Goal: Information Seeking & Learning: Learn about a topic

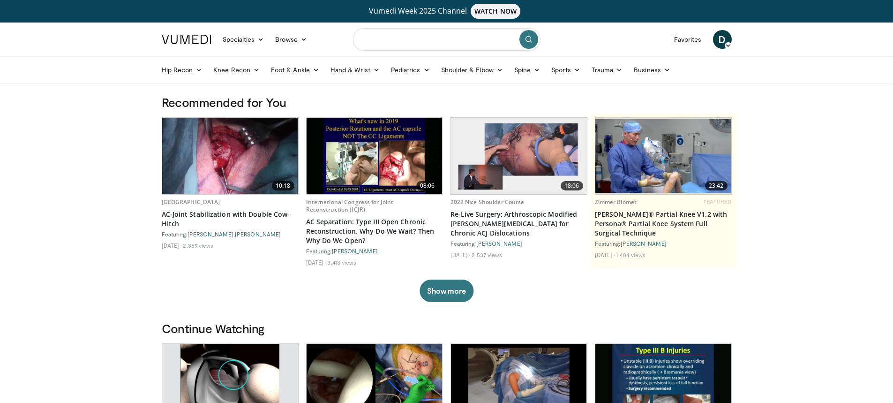
click at [471, 37] on input "Search topics, interventions" at bounding box center [447, 39] width 188 height 23
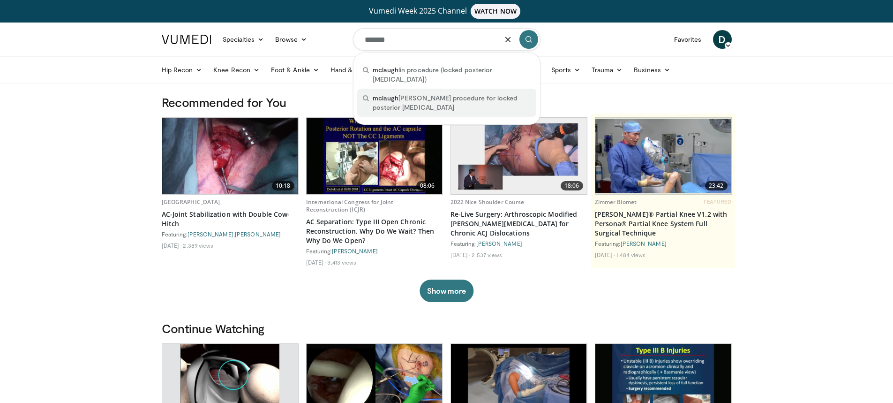
click at [450, 93] on span "mclaugh lin's procedure for locked posterior dislocation" at bounding box center [452, 102] width 158 height 19
type input "**********"
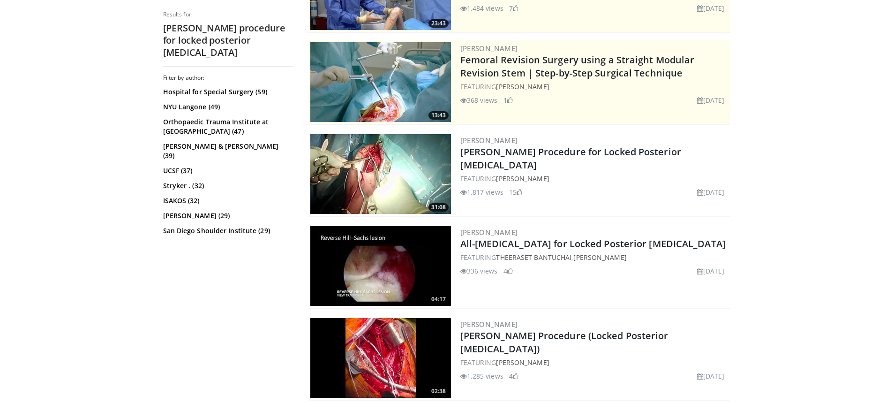
scroll to position [188, 0]
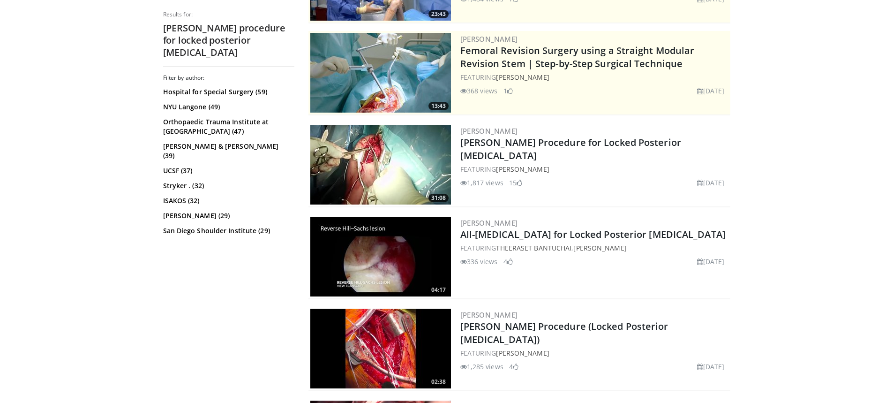
click at [367, 157] on img at bounding box center [380, 165] width 141 height 80
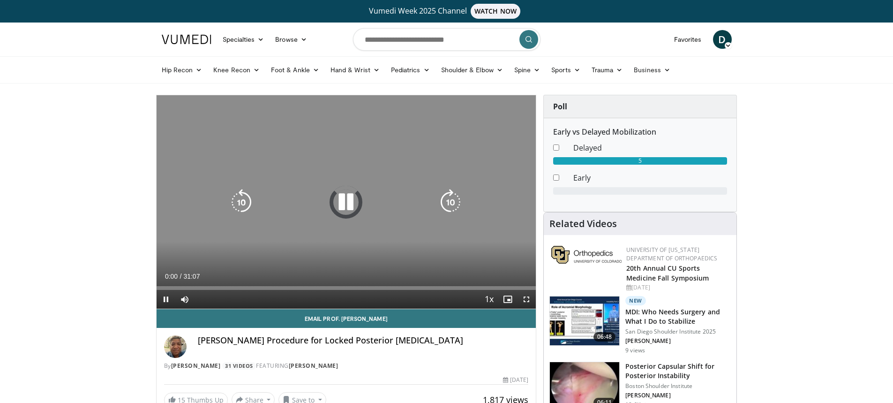
scroll to position [47, 0]
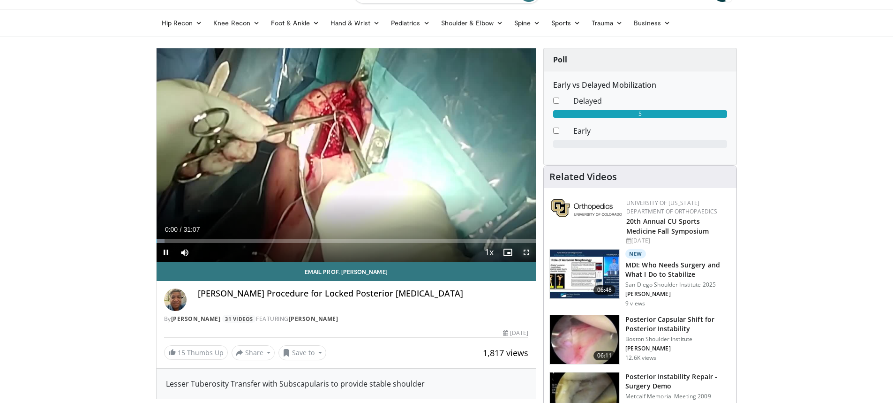
click at [527, 251] on span "Video Player" at bounding box center [526, 252] width 19 height 19
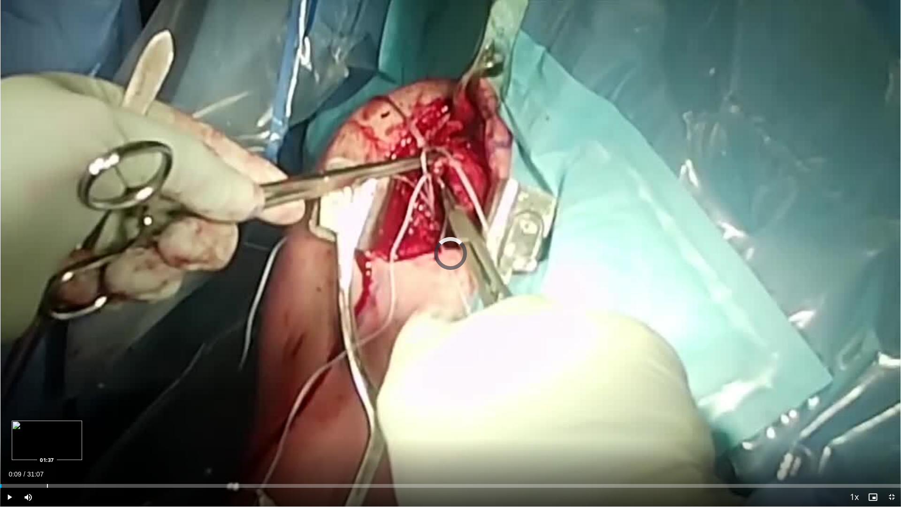
drag, startPoint x: 6, startPoint y: 480, endPoint x: 47, endPoint y: 484, distance: 42.0
click at [47, 402] on div "Loaded : 0.00% 01:36 01:37" at bounding box center [450, 482] width 901 height 9
click at [26, 402] on span "Video Player" at bounding box center [28, 496] width 19 height 19
drag, startPoint x: 66, startPoint y: 496, endPoint x: 53, endPoint y: 500, distance: 13.7
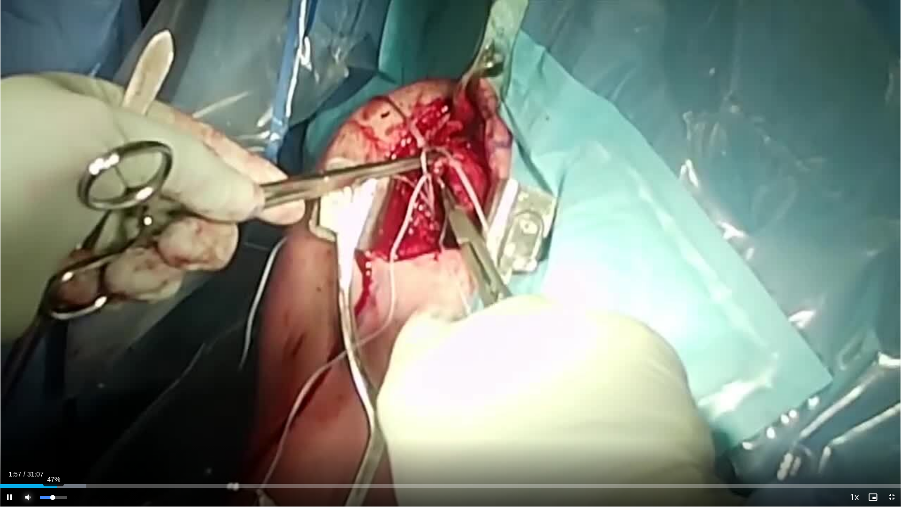
click at [53, 402] on div "47%" at bounding box center [53, 496] width 33 height 19
drag, startPoint x: 75, startPoint y: 484, endPoint x: 212, endPoint y: 495, distance: 137.9
click at [212, 402] on div "Current Time 7:08 / Duration 31:07 Play Skip Backward Skip Forward Mute 44% Loa…" at bounding box center [450, 496] width 901 height 19
drag, startPoint x: 211, startPoint y: 484, endPoint x: 230, endPoint y: 484, distance: 19.2
click at [230, 402] on div "Progress Bar" at bounding box center [230, 486] width 1 height 4
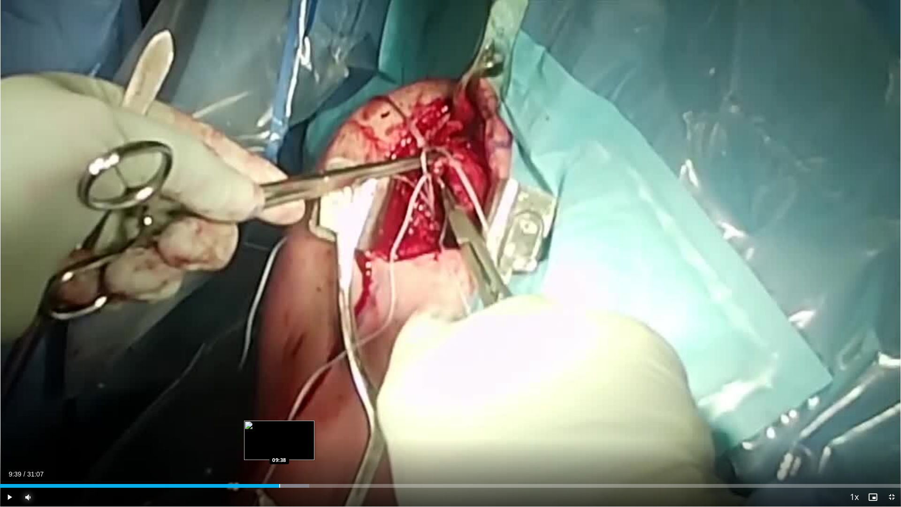
drag, startPoint x: 235, startPoint y: 481, endPoint x: 280, endPoint y: 485, distance: 45.2
click at [280, 402] on div "Loaded : 34.31% 09:37 09:38" at bounding box center [450, 482] width 901 height 9
drag, startPoint x: 280, startPoint y: 485, endPoint x: 271, endPoint y: 488, distance: 9.2
click at [271, 402] on div "Current Time 9:22 / Duration 31:07 Play Skip Backward Skip Forward Mute 44% Loa…" at bounding box center [450, 496] width 901 height 19
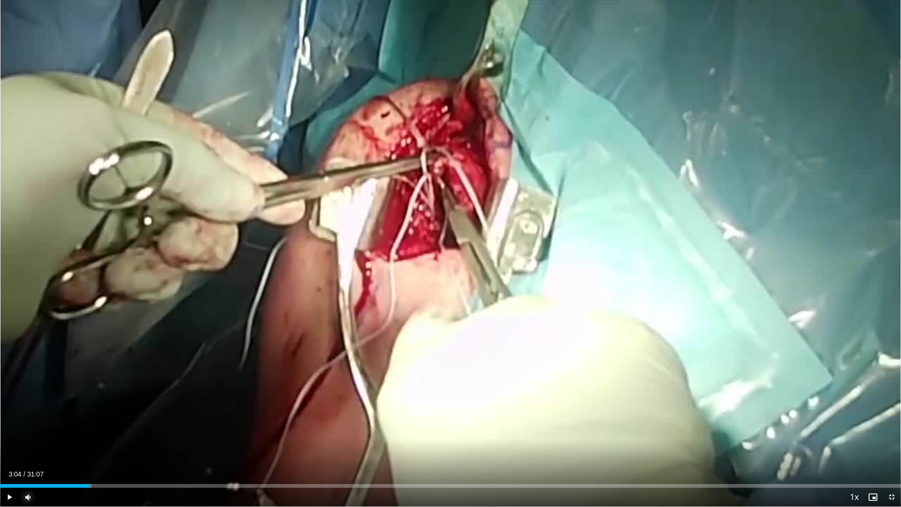
drag, startPoint x: 285, startPoint y: 483, endPoint x: 89, endPoint y: 482, distance: 196.1
click at [89, 402] on div "Loaded : 10.18% 03:04 03:05" at bounding box center [450, 482] width 901 height 9
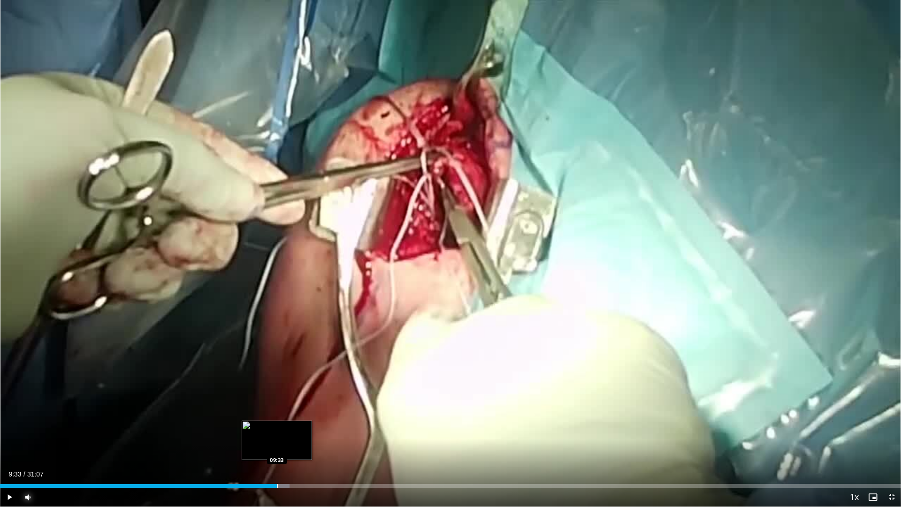
drag, startPoint x: 116, startPoint y: 481, endPoint x: 277, endPoint y: 481, distance: 160.4
click at [277, 402] on div "Loaded : 32.16% 09:32 09:33" at bounding box center [450, 482] width 901 height 9
drag, startPoint x: 317, startPoint y: 484, endPoint x: 276, endPoint y: 491, distance: 42.0
click at [276, 402] on div "Current Time 9:41 / Duration 31:07 Play Skip Backward Skip Forward Mute 0% Load…" at bounding box center [450, 496] width 901 height 19
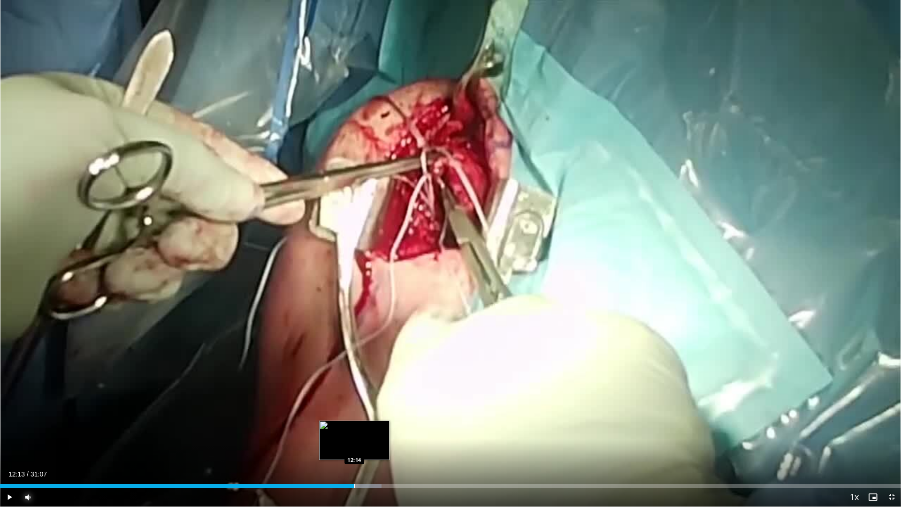
drag, startPoint x: 316, startPoint y: 485, endPoint x: 354, endPoint y: 485, distance: 38.0
click at [354, 402] on div "Progress Bar" at bounding box center [354, 486] width 1 height 4
drag, startPoint x: 356, startPoint y: 485, endPoint x: 374, endPoint y: 486, distance: 18.3
click at [374, 402] on div "Progress Bar" at bounding box center [374, 486] width 1 height 4
drag, startPoint x: 371, startPoint y: 483, endPoint x: 359, endPoint y: 482, distance: 11.8
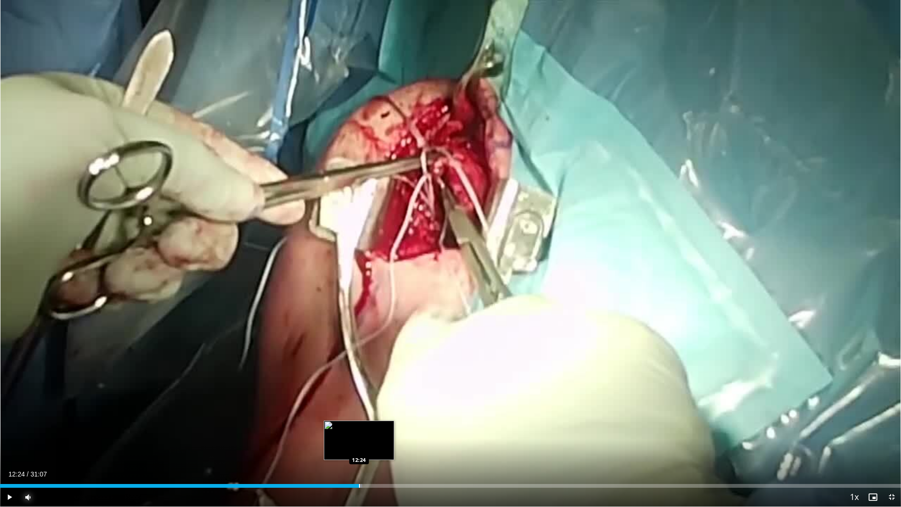
click at [359, 402] on div "Loaded : 40.20% 12:24 12:24" at bounding box center [450, 482] width 901 height 9
click at [30, 402] on span "Video Player" at bounding box center [28, 496] width 19 height 19
drag, startPoint x: 41, startPoint y: 494, endPoint x: 64, endPoint y: 498, distance: 23.2
click at [64, 402] on div "Volume Level" at bounding box center [52, 496] width 24 height 3
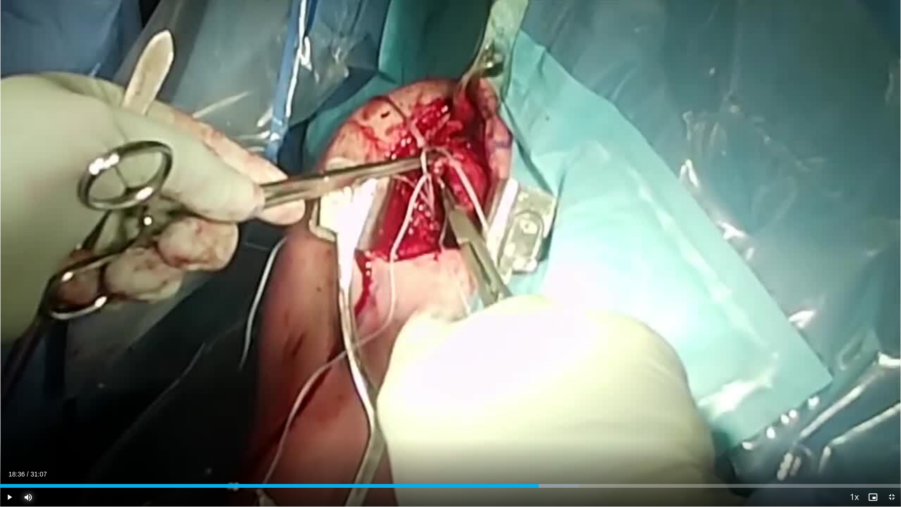
drag, startPoint x: 477, startPoint y: 484, endPoint x: 538, endPoint y: 491, distance: 61.3
click at [538, 402] on div "Current Time 18:36 / Duration 31:07 Play Skip Backward Skip Forward Mute 93% Lo…" at bounding box center [450, 496] width 901 height 19
drag, startPoint x: 685, startPoint y: 485, endPoint x: 520, endPoint y: 484, distance: 165.1
click at [678, 402] on div "Progress Bar" at bounding box center [678, 486] width 1 height 4
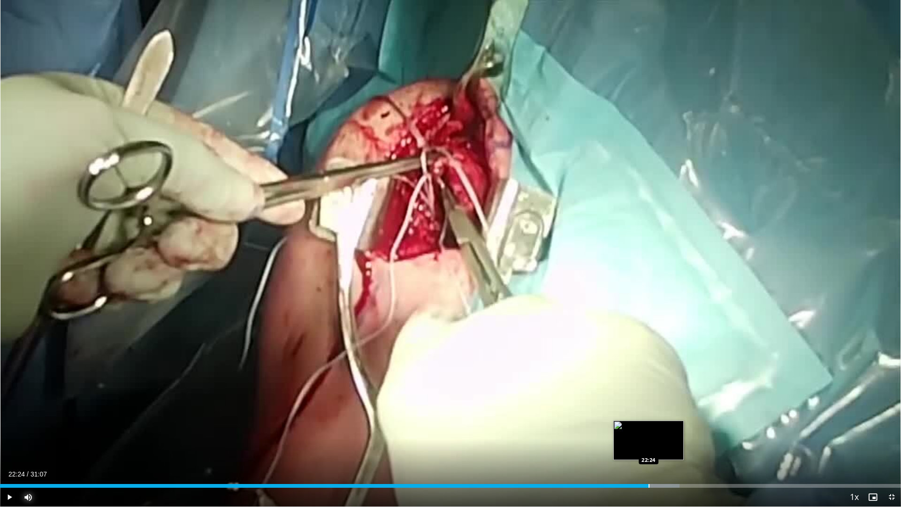
drag, startPoint x: 548, startPoint y: 481, endPoint x: 648, endPoint y: 480, distance: 99.9
click at [648, 402] on div "Loaded : 75.43% 22:23 22:24" at bounding box center [450, 482] width 901 height 9
drag, startPoint x: 648, startPoint y: 481, endPoint x: 715, endPoint y: 489, distance: 67.1
click at [716, 402] on div "Current Time 24:43 / Duration 31:07 Play Skip Backward Skip Forward Mute 93% Lo…" at bounding box center [450, 496] width 901 height 19
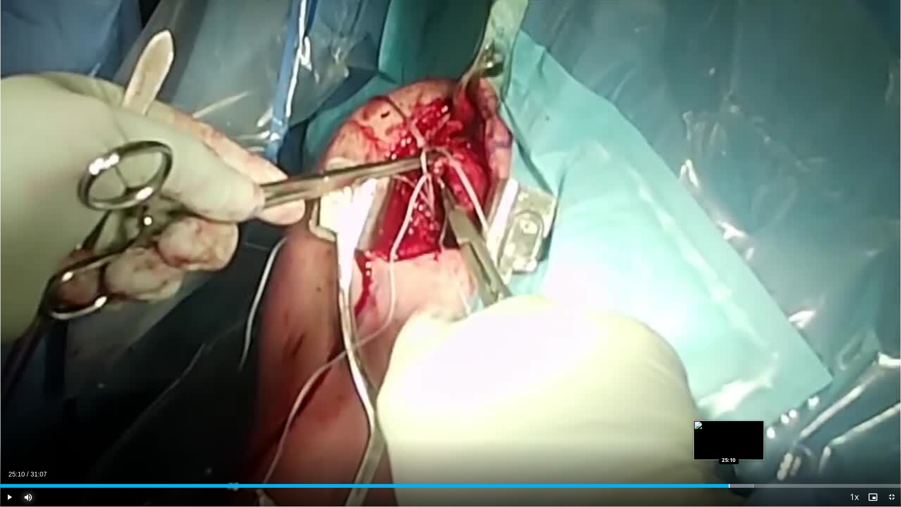
drag, startPoint x: 718, startPoint y: 481, endPoint x: 728, endPoint y: 483, distance: 10.5
click at [728, 402] on div "Loaded : 83.62% 25:09 25:10" at bounding box center [450, 482] width 901 height 9
drag, startPoint x: 731, startPoint y: 481, endPoint x: 750, endPoint y: 482, distance: 19.3
click at [750, 402] on div "Loaded : 85.76% 25:55 25:56" at bounding box center [450, 482] width 901 height 9
drag, startPoint x: 755, startPoint y: 482, endPoint x: 814, endPoint y: 493, distance: 60.2
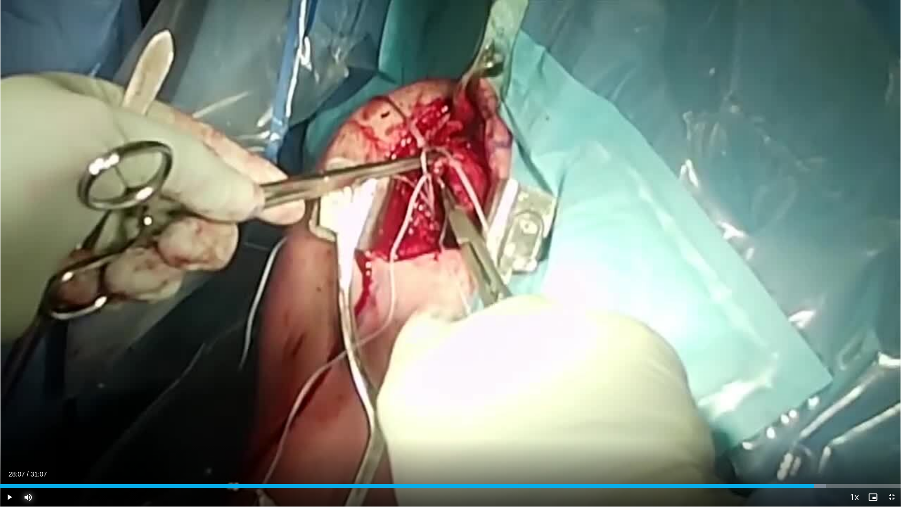
click at [814, 402] on div "Current Time 28:07 / Duration 31:07 Play Skip Backward Skip Forward Mute 93% Lo…" at bounding box center [450, 496] width 901 height 19
drag, startPoint x: 814, startPoint y: 483, endPoint x: 820, endPoint y: 483, distance: 5.6
click at [820, 402] on div "Loaded : 94.02% 28:19 28:20" at bounding box center [450, 482] width 901 height 9
drag, startPoint x: 824, startPoint y: 483, endPoint x: 876, endPoint y: 481, distance: 52.1
click at [876, 402] on div "Loaded : 98.27% 30:14 30:15" at bounding box center [450, 482] width 901 height 9
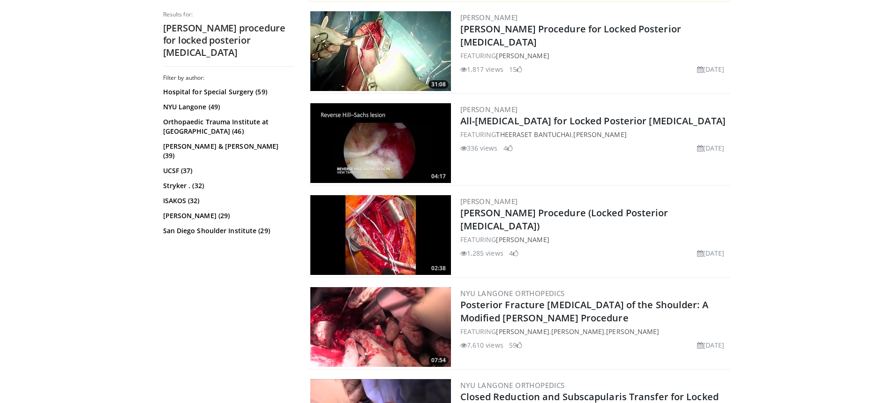
scroll to position [328, 0]
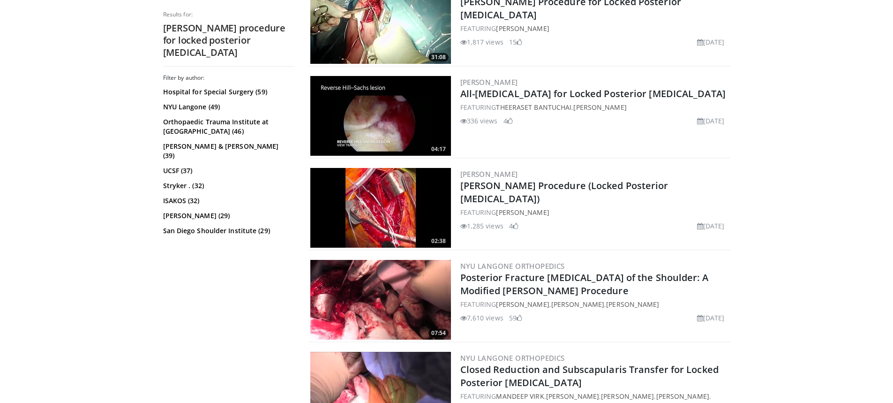
click at [388, 203] on img at bounding box center [380, 208] width 141 height 80
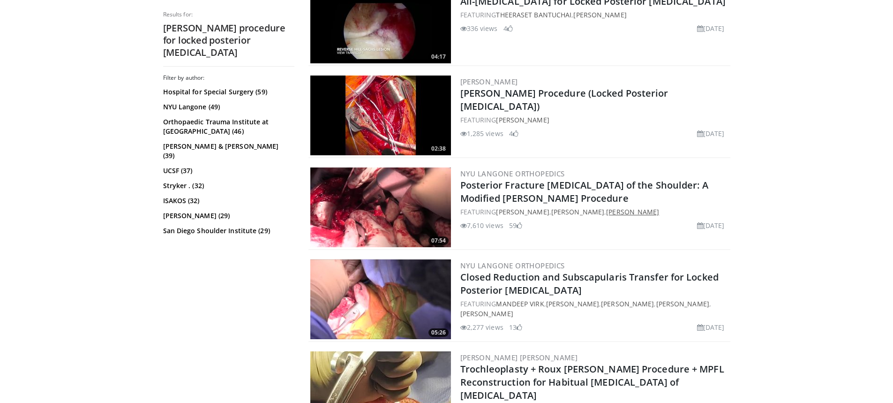
scroll to position [422, 0]
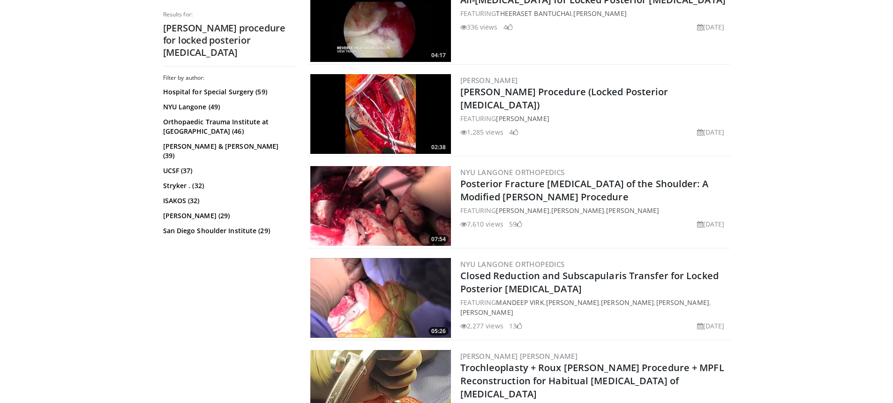
click at [380, 210] on img at bounding box center [380, 206] width 141 height 80
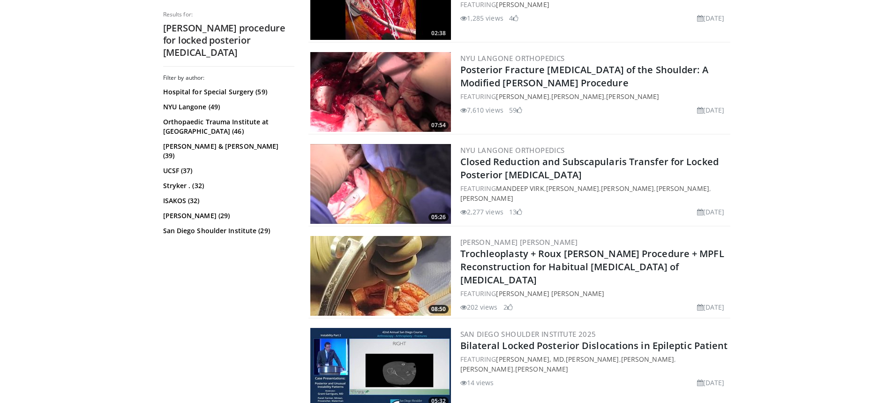
scroll to position [563, 0]
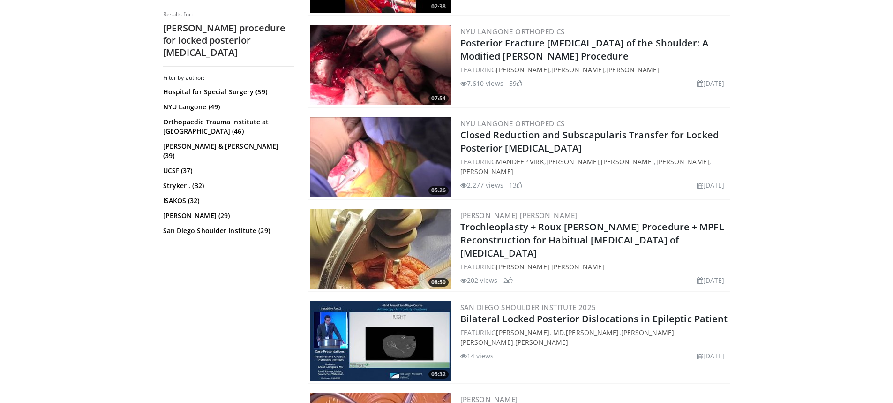
click at [393, 159] on img at bounding box center [380, 157] width 141 height 80
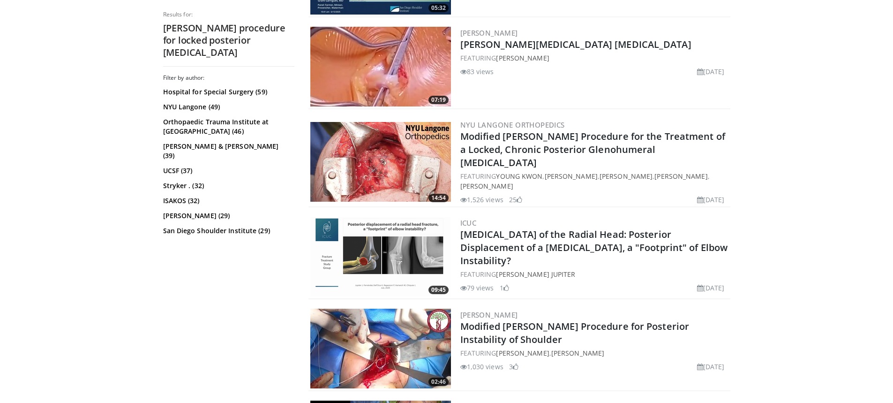
scroll to position [938, 0]
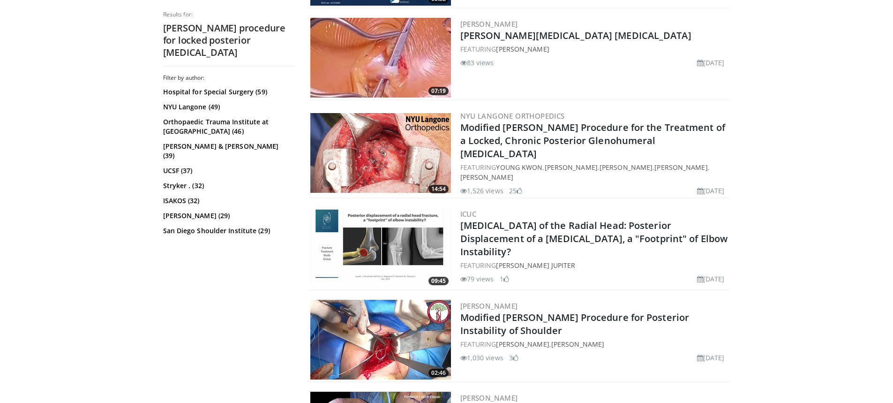
click at [394, 148] on img at bounding box center [380, 153] width 141 height 80
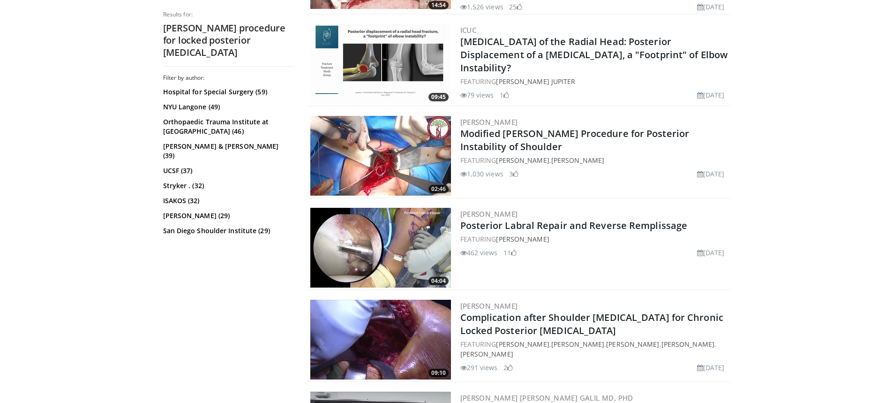
scroll to position [1126, 0]
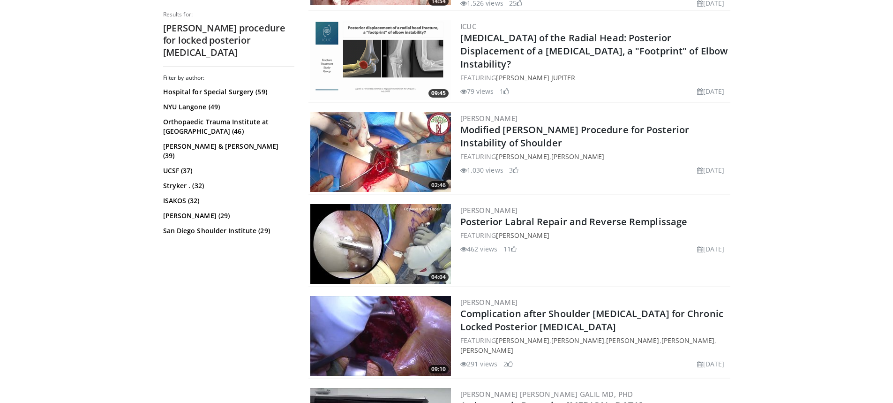
click at [364, 149] on img at bounding box center [380, 152] width 141 height 80
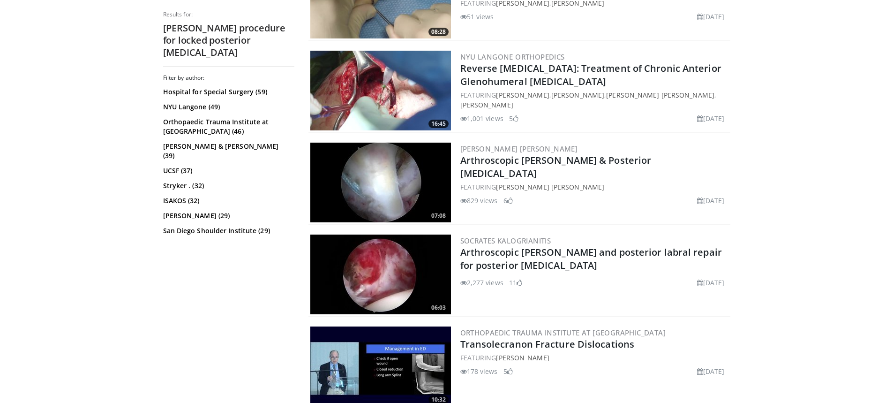
scroll to position [1923, 0]
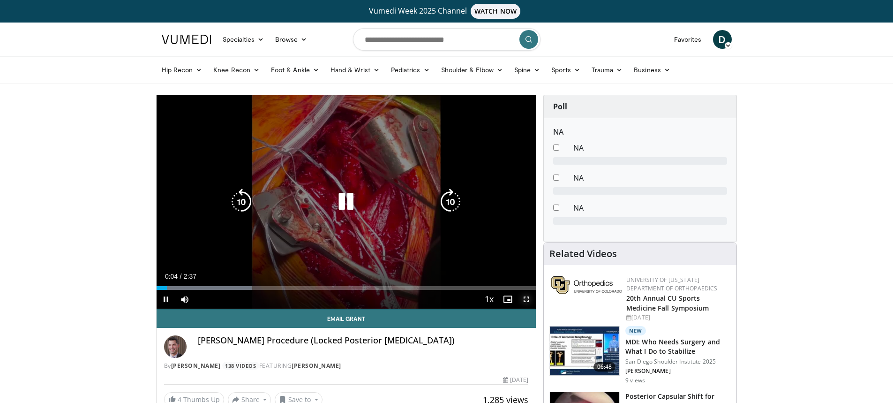
drag, startPoint x: 527, startPoint y: 296, endPoint x: 545, endPoint y: 377, distance: 83.2
click at [535, 296] on span "Video Player" at bounding box center [526, 299] width 19 height 19
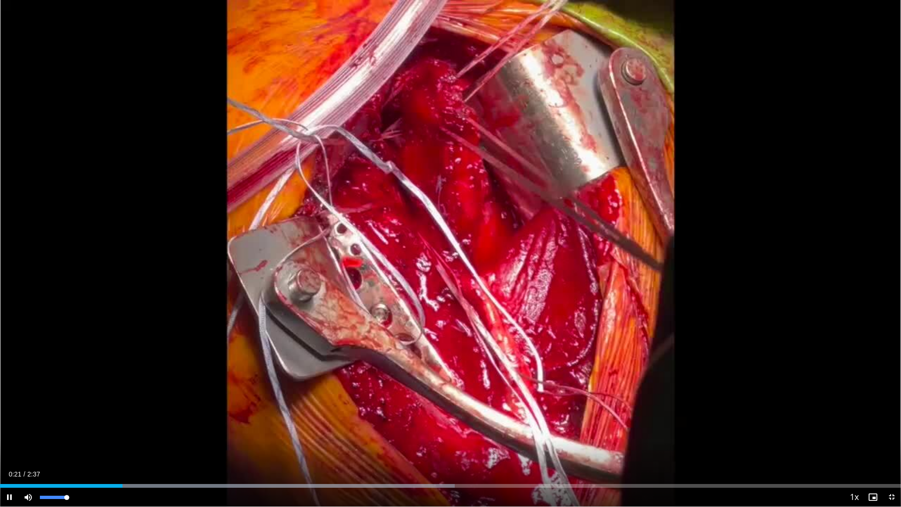
drag, startPoint x: 65, startPoint y: 496, endPoint x: 85, endPoint y: 492, distance: 20.6
click at [85, 402] on video-js "**********" at bounding box center [450, 253] width 901 height 507
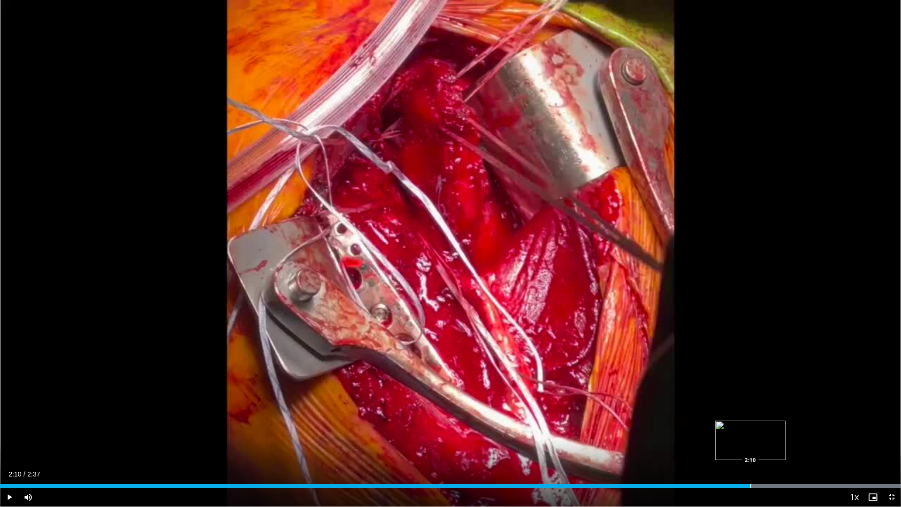
drag, startPoint x: 825, startPoint y: 484, endPoint x: 750, endPoint y: 485, distance: 74.6
click at [750, 402] on div "Progress Bar" at bounding box center [750, 486] width 1 height 4
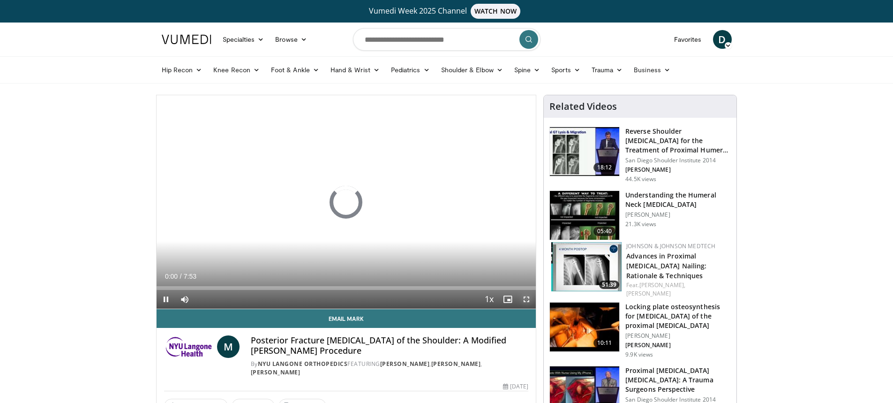
click at [525, 296] on span "Video Player" at bounding box center [526, 299] width 19 height 19
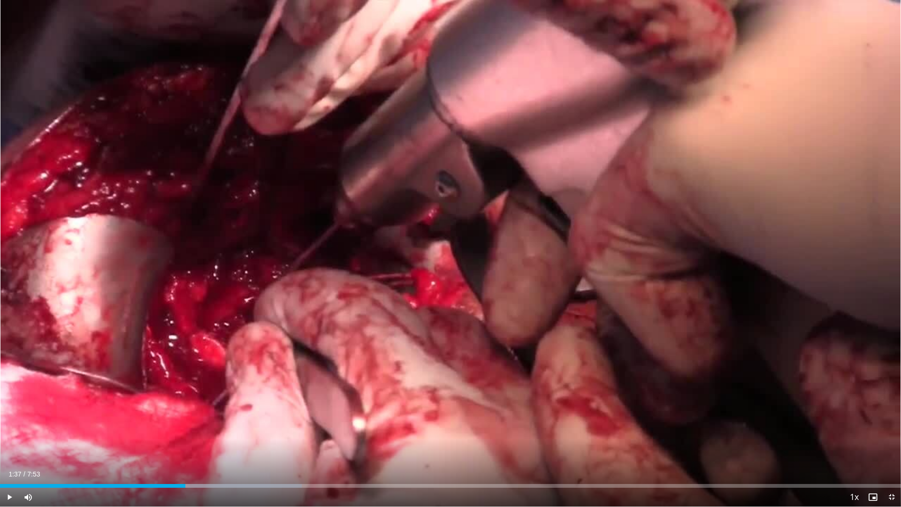
drag, startPoint x: 8, startPoint y: 484, endPoint x: 186, endPoint y: 490, distance: 177.9
click at [186, 402] on div "Current Time 1:37 / Duration 7:53 Play Skip Backward Skip Forward Mute Loaded :…" at bounding box center [450, 496] width 901 height 19
drag, startPoint x: 65, startPoint y: 494, endPoint x: 61, endPoint y: 495, distance: 4.8
click at [61, 402] on div "Volume Level" at bounding box center [50, 496] width 21 height 3
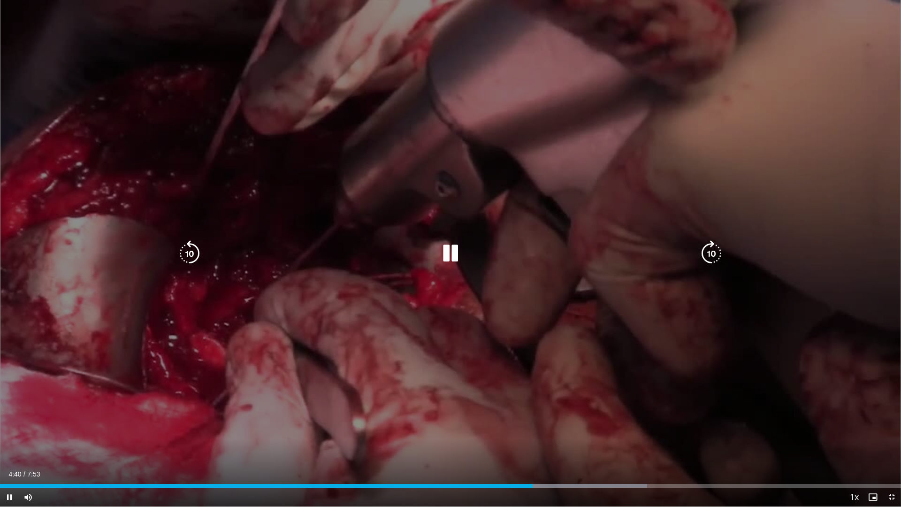
click at [576, 400] on div "10 seconds Tap to unmute" at bounding box center [450, 253] width 901 height 506
click at [107, 402] on div "10 seconds Tap to unmute" at bounding box center [450, 253] width 901 height 506
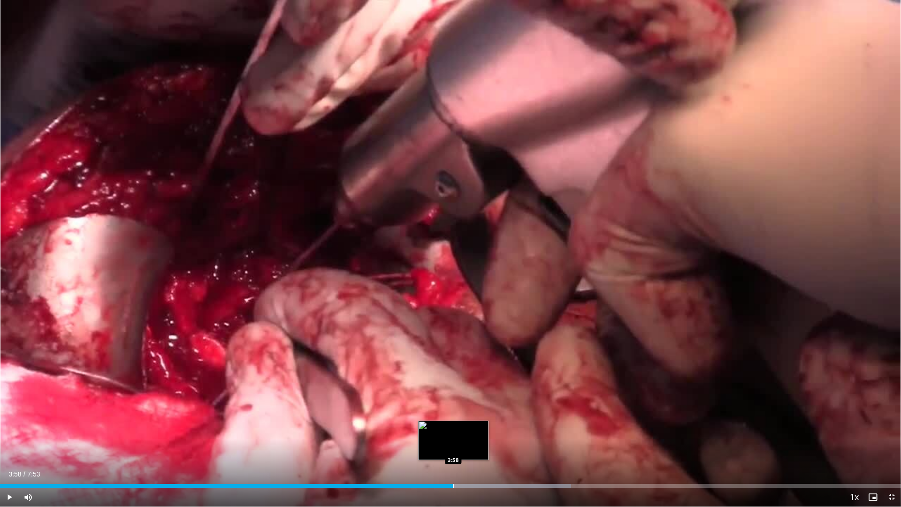
drag, startPoint x: 534, startPoint y: 486, endPoint x: 453, endPoint y: 483, distance: 81.2
click at [453, 402] on div "Loaded : 63.39% 3:58 3:58" at bounding box center [450, 482] width 901 height 9
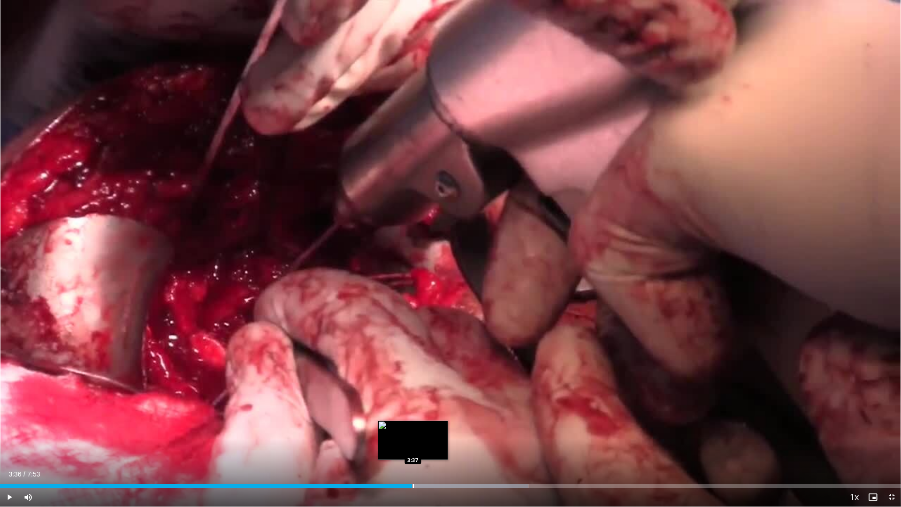
drag, startPoint x: 471, startPoint y: 485, endPoint x: 412, endPoint y: 486, distance: 59.6
click at [412, 402] on div "Loaded : 58.62% 3:36 3:37" at bounding box center [450, 486] width 901 height 4
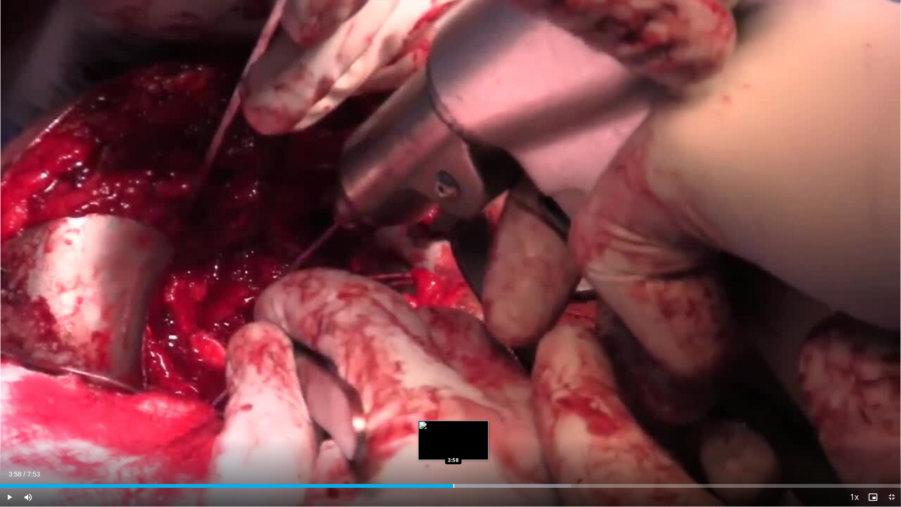
drag, startPoint x: 538, startPoint y: 485, endPoint x: 453, endPoint y: 481, distance: 85.0
click at [453, 402] on div "Loaded : 63.39% 3:58 3:58" at bounding box center [450, 482] width 901 height 9
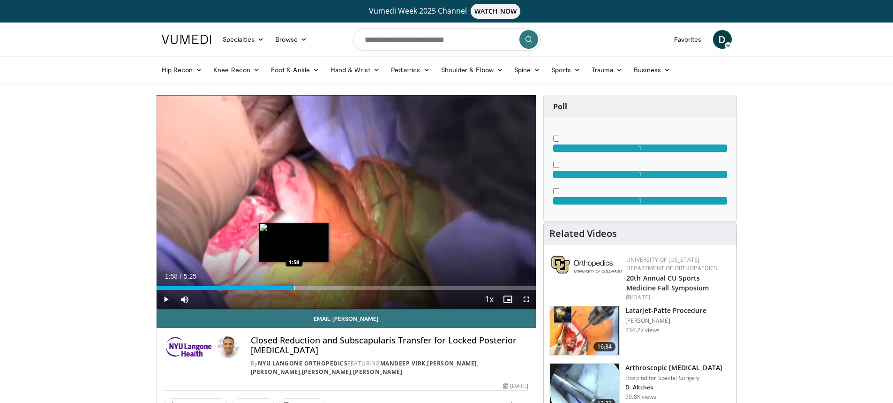
drag, startPoint x: 169, startPoint y: 286, endPoint x: 294, endPoint y: 284, distance: 125.2
click at [294, 284] on div "Loaded : 49.16% 1:57 1:58" at bounding box center [347, 285] width 380 height 9
click at [527, 295] on span "Video Player" at bounding box center [526, 299] width 19 height 19
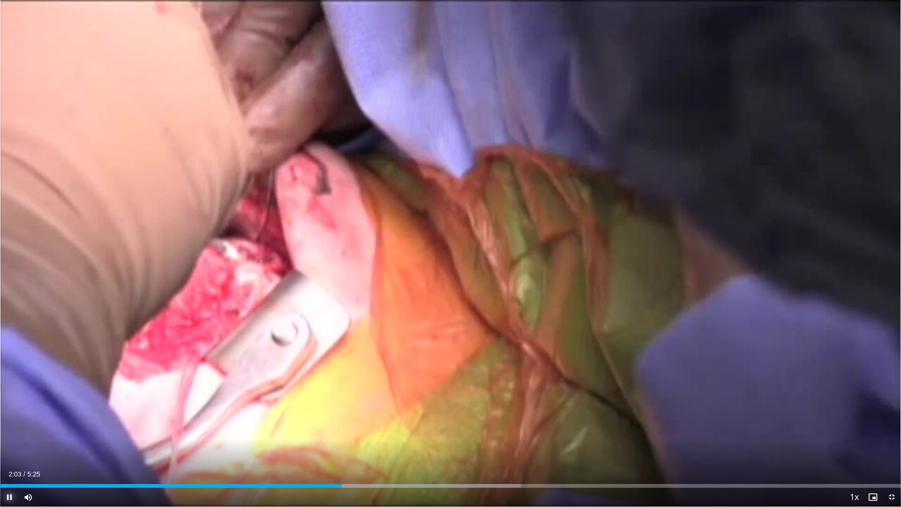
click at [11, 402] on span "Video Player" at bounding box center [9, 496] width 19 height 19
click at [7, 402] on span "Video Player" at bounding box center [9, 496] width 19 height 19
click at [28, 402] on span "Video Player" at bounding box center [28, 496] width 19 height 19
drag, startPoint x: 39, startPoint y: 492, endPoint x: 77, endPoint y: 495, distance: 37.6
click at [77, 402] on div "Mute 100%" at bounding box center [52, 496] width 66 height 19
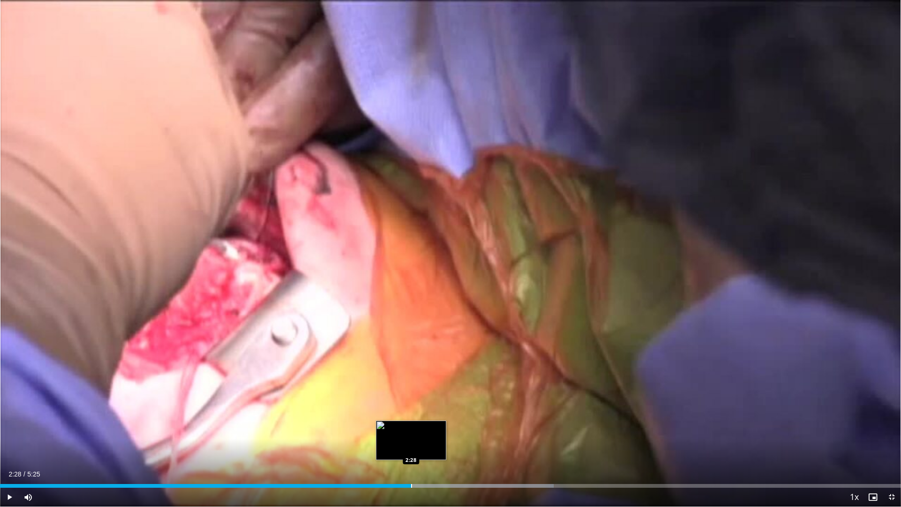
drag, startPoint x: 359, startPoint y: 485, endPoint x: 411, endPoint y: 483, distance: 51.6
click at [411, 402] on div "Loaded : 61.44% 2:28 2:28" at bounding box center [450, 482] width 901 height 9
drag, startPoint x: 413, startPoint y: 482, endPoint x: 394, endPoint y: 484, distance: 19.3
click at [394, 402] on div "Loaded : 66.96% 2:22 2:22" at bounding box center [450, 482] width 901 height 9
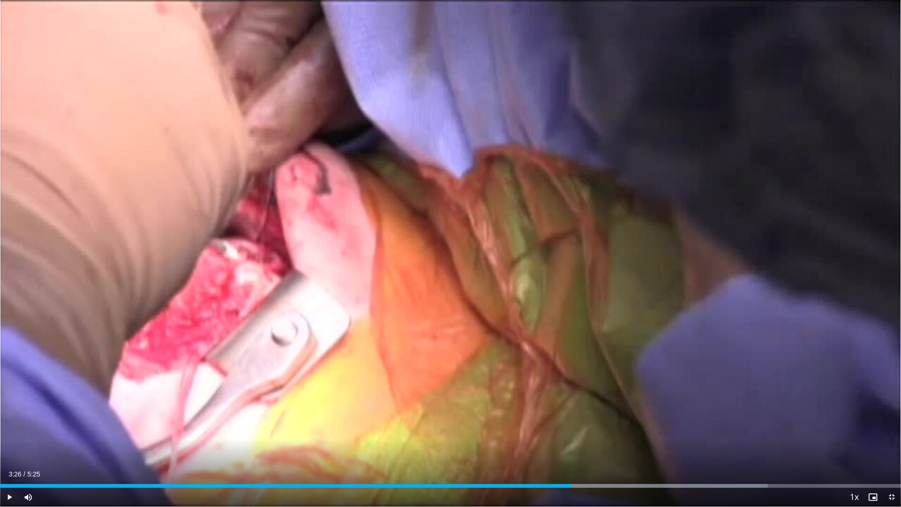
drag, startPoint x: 514, startPoint y: 481, endPoint x: 571, endPoint y: 485, distance: 56.9
click at [571, 402] on div "Loaded : 85.23% 3:26 3:26" at bounding box center [450, 482] width 901 height 9
drag, startPoint x: 584, startPoint y: 482, endPoint x: 627, endPoint y: 477, distance: 43.0
click at [627, 402] on div "Current Time 3:46 / Duration 5:25 Play Skip Backward Skip Forward Mute 100% Loa…" at bounding box center [450, 496] width 901 height 19
drag, startPoint x: 637, startPoint y: 482, endPoint x: 621, endPoint y: 492, distance: 18.9
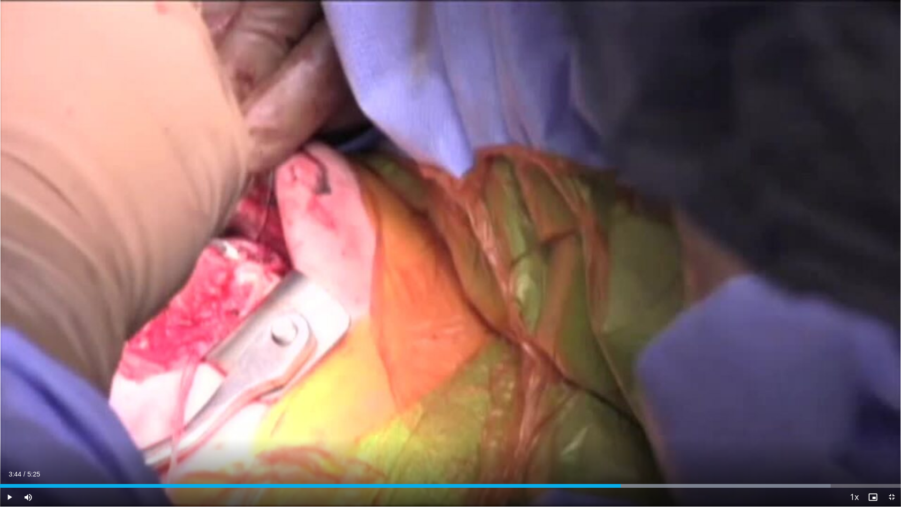
click at [621, 402] on div "Current Time 3:44 / Duration 5:25 Play Skip Backward Skip Forward Mute 100% Loa…" at bounding box center [450, 496] width 901 height 19
drag, startPoint x: 634, startPoint y: 483, endPoint x: 524, endPoint y: 498, distance: 111.2
click at [524, 402] on div "Current Time 3:09 / Duration 5:25 Play Skip Backward Skip Forward Mute 100% Loa…" at bounding box center [450, 496] width 901 height 19
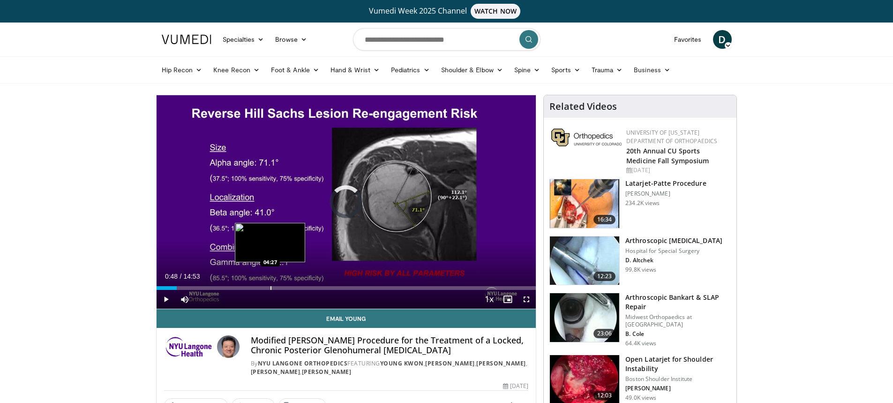
drag, startPoint x: 161, startPoint y: 285, endPoint x: 271, endPoint y: 283, distance: 110.2
click at [271, 283] on div "Loaded : 0.00% 04:26 04:27" at bounding box center [347, 285] width 380 height 9
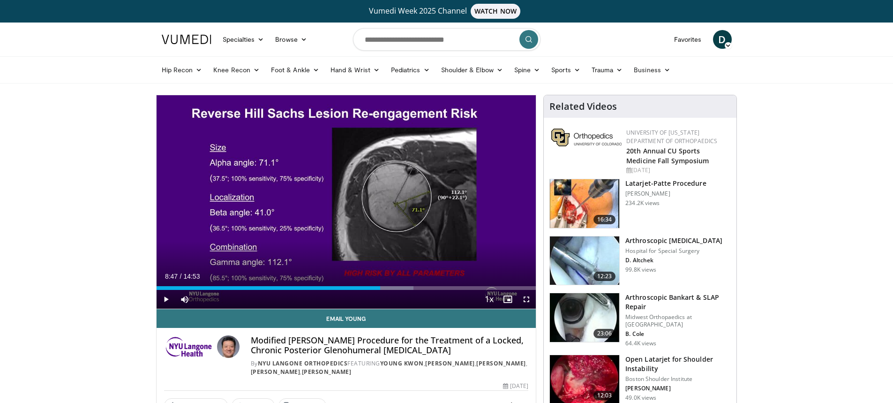
drag, startPoint x: 273, startPoint y: 287, endPoint x: 380, endPoint y: 292, distance: 107.5
click at [380, 292] on div "Current Time 8:47 / Duration 14:53 Play Skip Backward Skip Forward Mute Loaded …" at bounding box center [347, 299] width 380 height 19
click at [528, 297] on span "Video Player" at bounding box center [526, 299] width 19 height 19
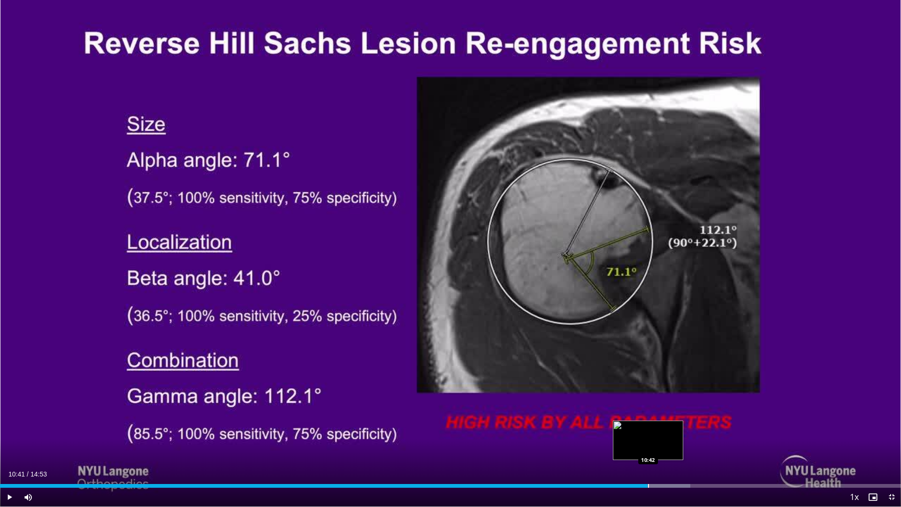
drag, startPoint x: 688, startPoint y: 480, endPoint x: 647, endPoint y: 484, distance: 41.4
click at [647, 402] on div "Loaded : 76.64% 10:41 10:42" at bounding box center [450, 482] width 901 height 9
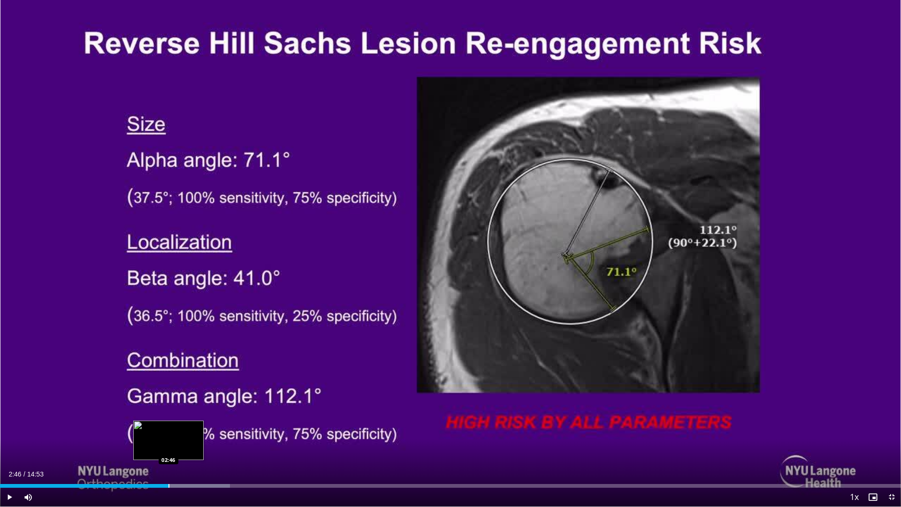
drag, startPoint x: 857, startPoint y: 487, endPoint x: 168, endPoint y: 480, distance: 688.6
click at [168, 402] on div "Loaded : 25.54% 02:46 02:46" at bounding box center [450, 482] width 901 height 9
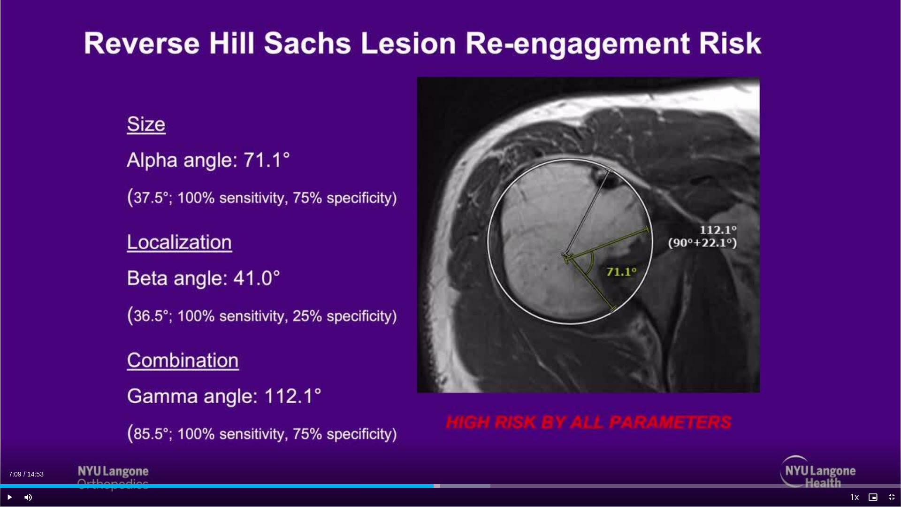
drag, startPoint x: 186, startPoint y: 485, endPoint x: 433, endPoint y: 492, distance: 247.3
click at [433, 402] on div "Current Time 7:09 / Duration 14:53 Play Skip Backward Skip Forward Mute Loaded …" at bounding box center [450, 496] width 901 height 19
click at [449, 402] on video-js "**********" at bounding box center [450, 253] width 901 height 507
drag, startPoint x: 452, startPoint y: 484, endPoint x: 412, endPoint y: 487, distance: 40.0
click at [412, 402] on div "Progress Bar" at bounding box center [412, 486] width 1 height 4
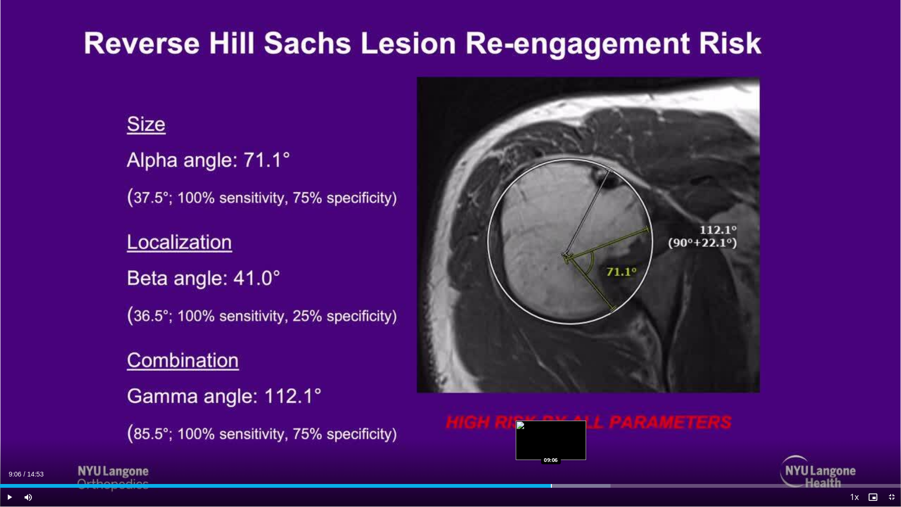
drag, startPoint x: 490, startPoint y: 483, endPoint x: 553, endPoint y: 486, distance: 62.9
click at [553, 402] on div "Loaded : 67.75% 09:06 09:06" at bounding box center [450, 482] width 901 height 9
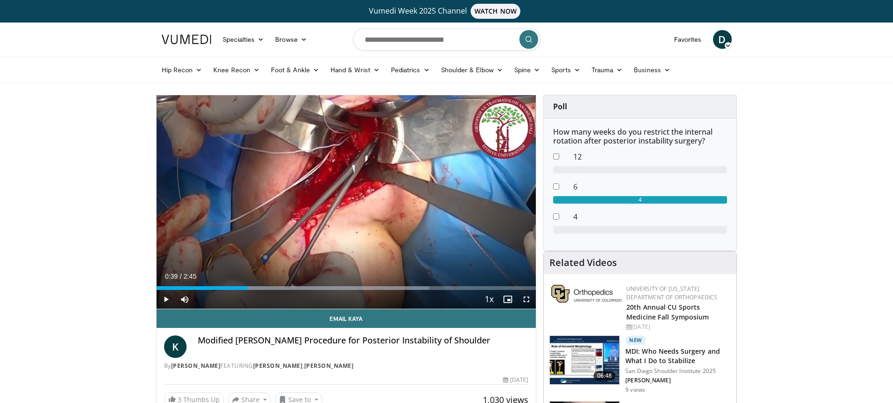
drag, startPoint x: 161, startPoint y: 288, endPoint x: 248, endPoint y: 299, distance: 87.5
click at [248, 299] on div "Current Time 0:39 / Duration 2:45 Play Skip Backward Skip Forward Mute Loaded :…" at bounding box center [347, 299] width 380 height 19
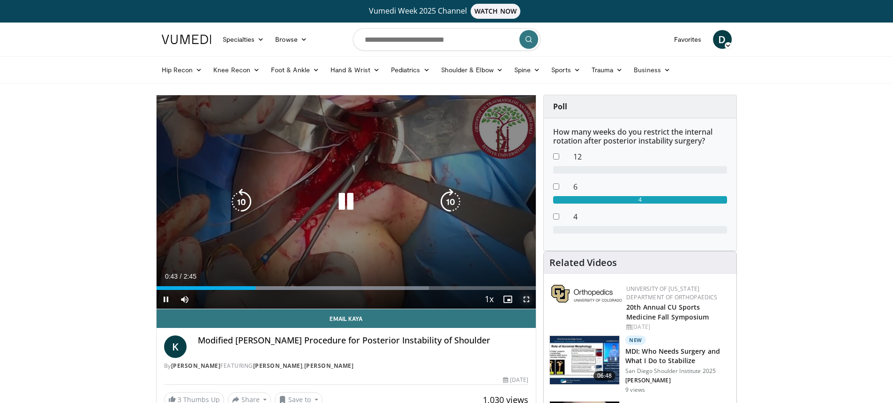
drag, startPoint x: 523, startPoint y: 297, endPoint x: 524, endPoint y: 379, distance: 81.1
click at [523, 297] on span "Video Player" at bounding box center [526, 299] width 19 height 19
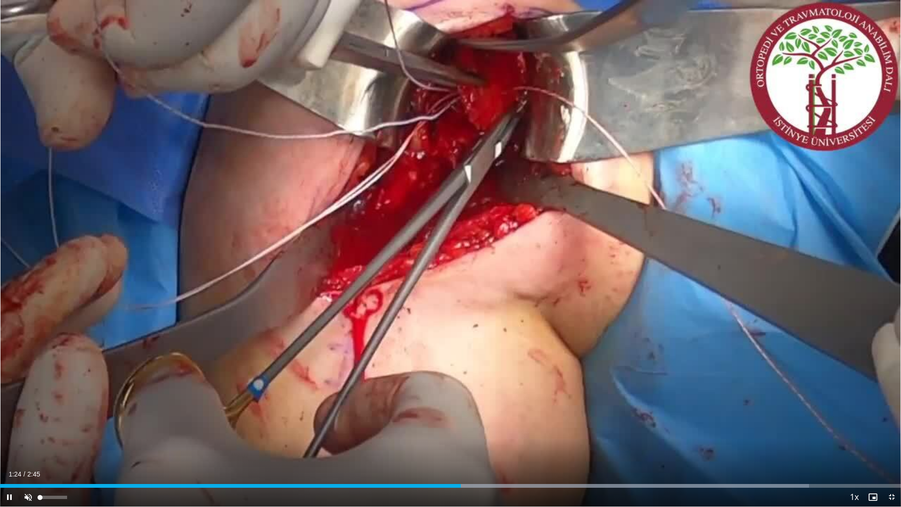
drag, startPoint x: 63, startPoint y: 497, endPoint x: 26, endPoint y: 505, distance: 38.0
click at [26, 402] on div "Unmute 0%" at bounding box center [52, 496] width 66 height 19
